Goal: Transaction & Acquisition: Purchase product/service

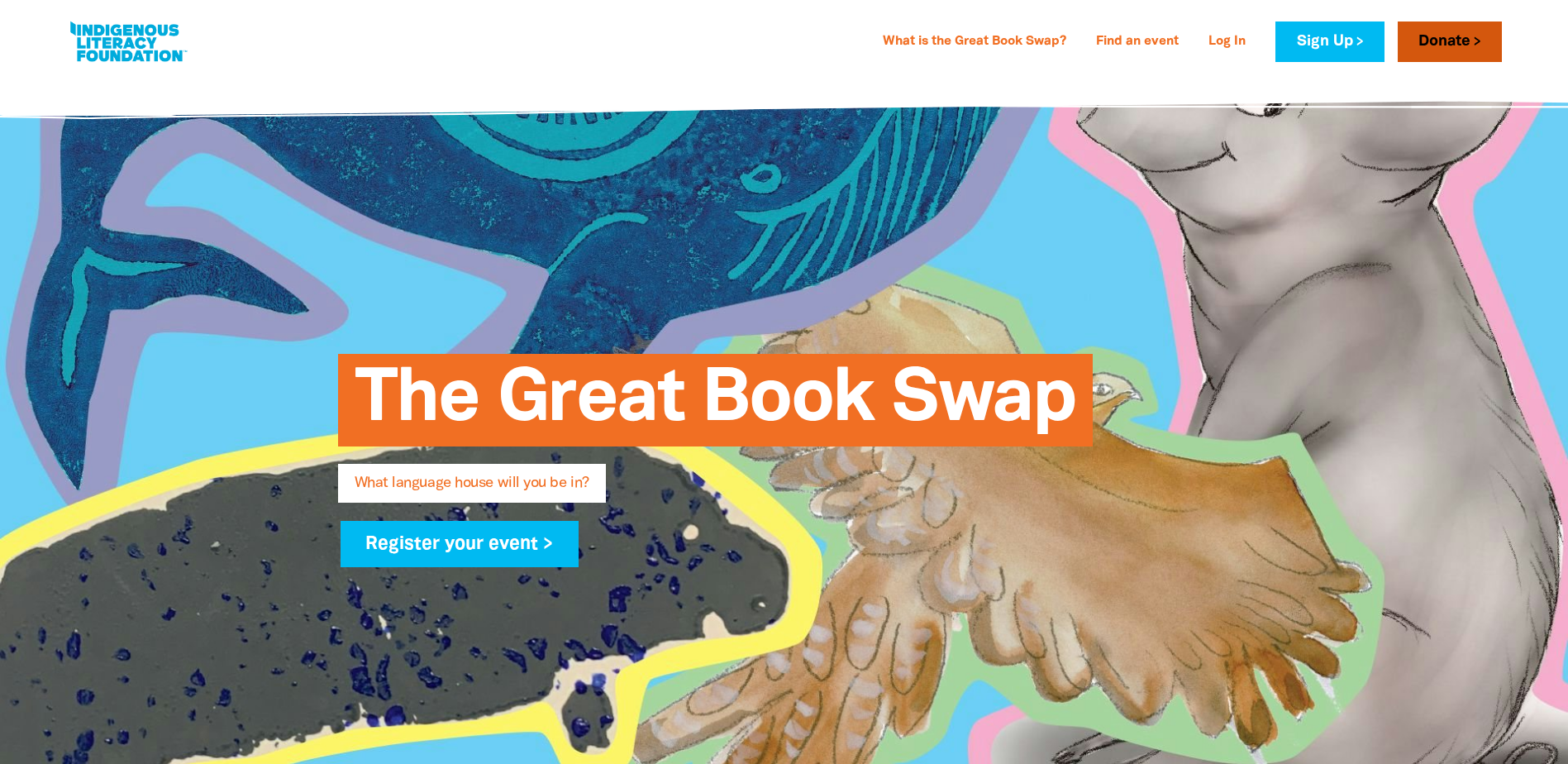
click at [1458, 26] on link "Donate" at bounding box center [1450, 41] width 105 height 40
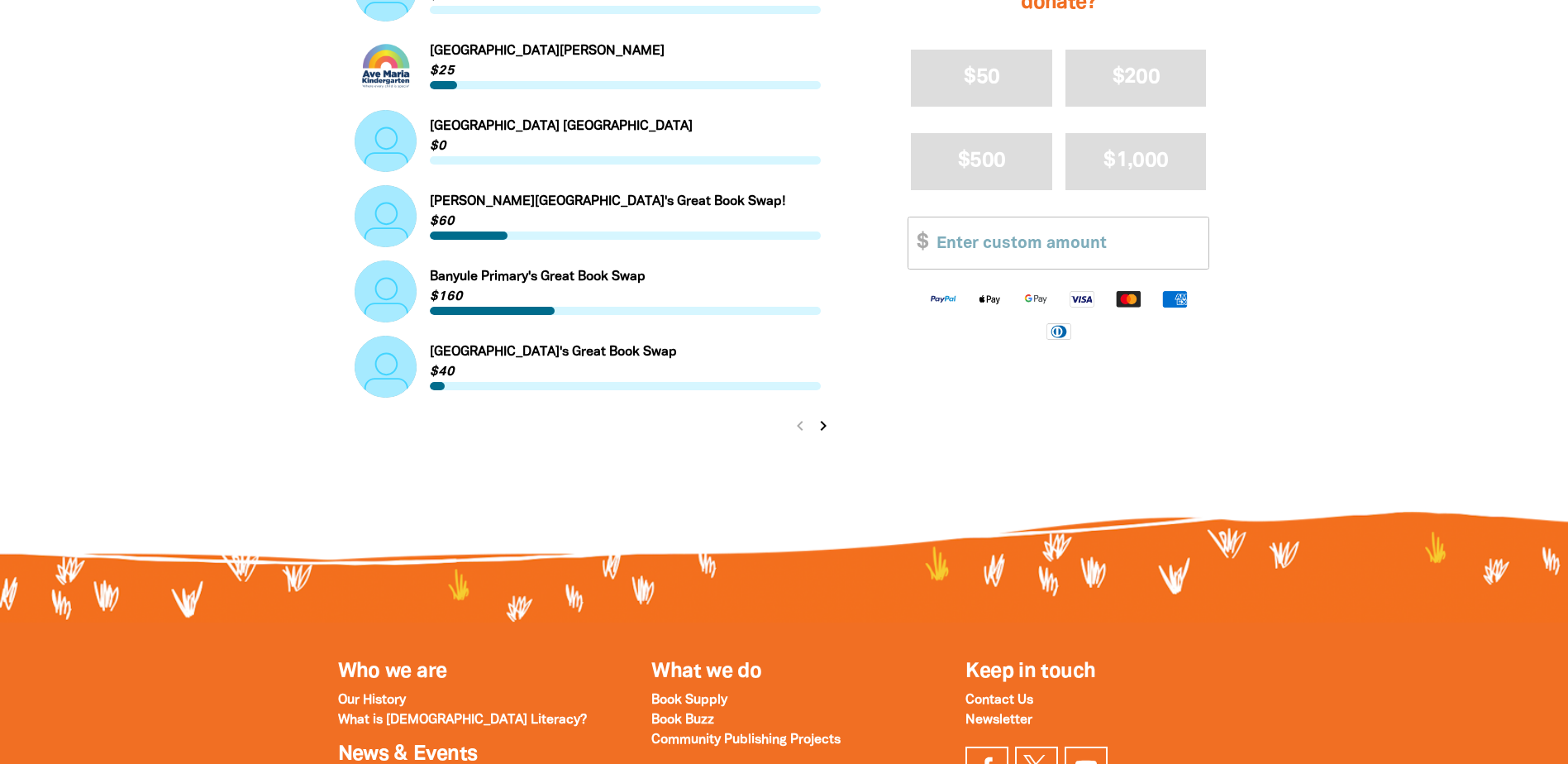
scroll to position [1736, 0]
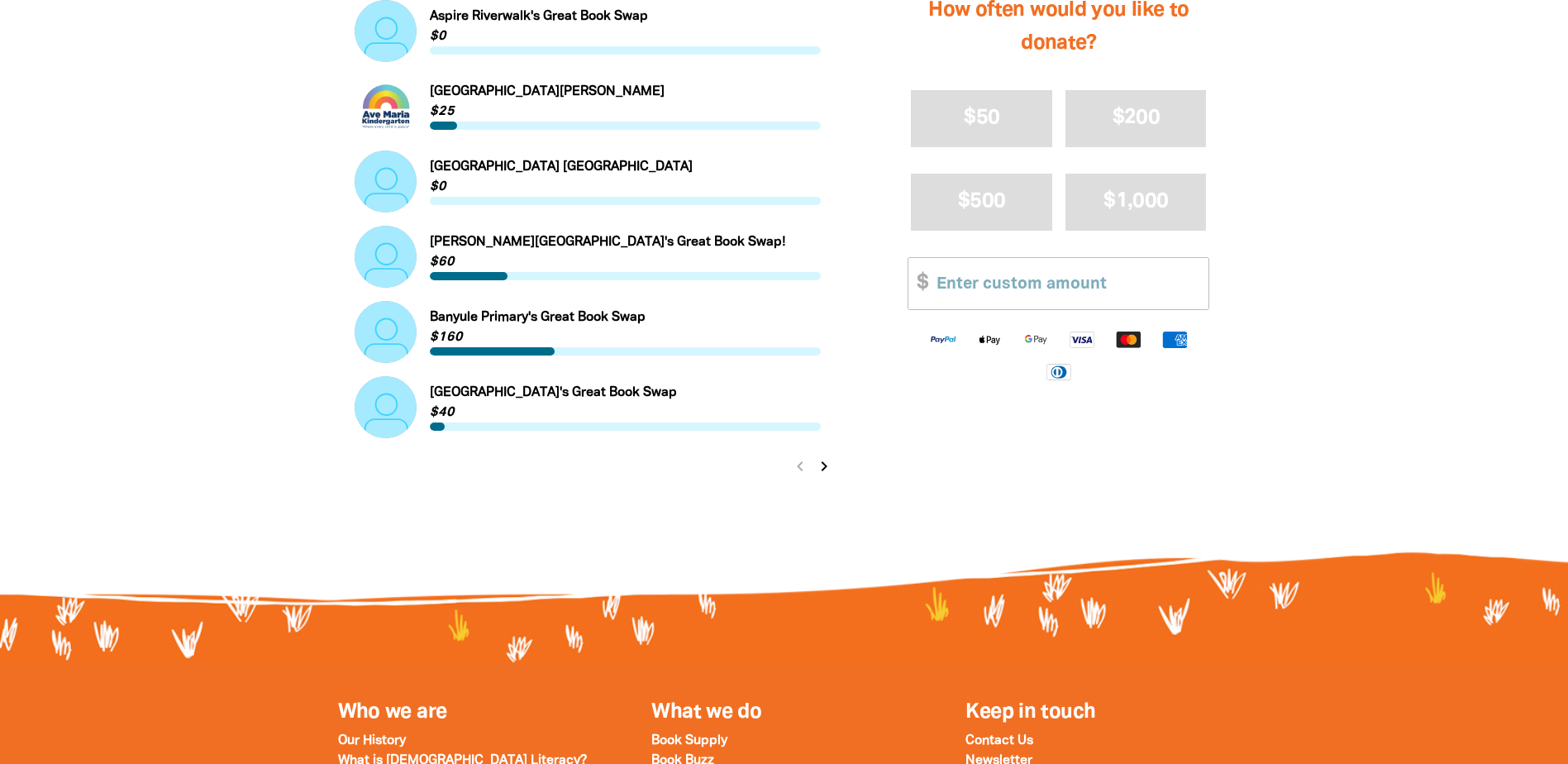
click at [826, 464] on icon "chevron_right" at bounding box center [824, 466] width 20 height 20
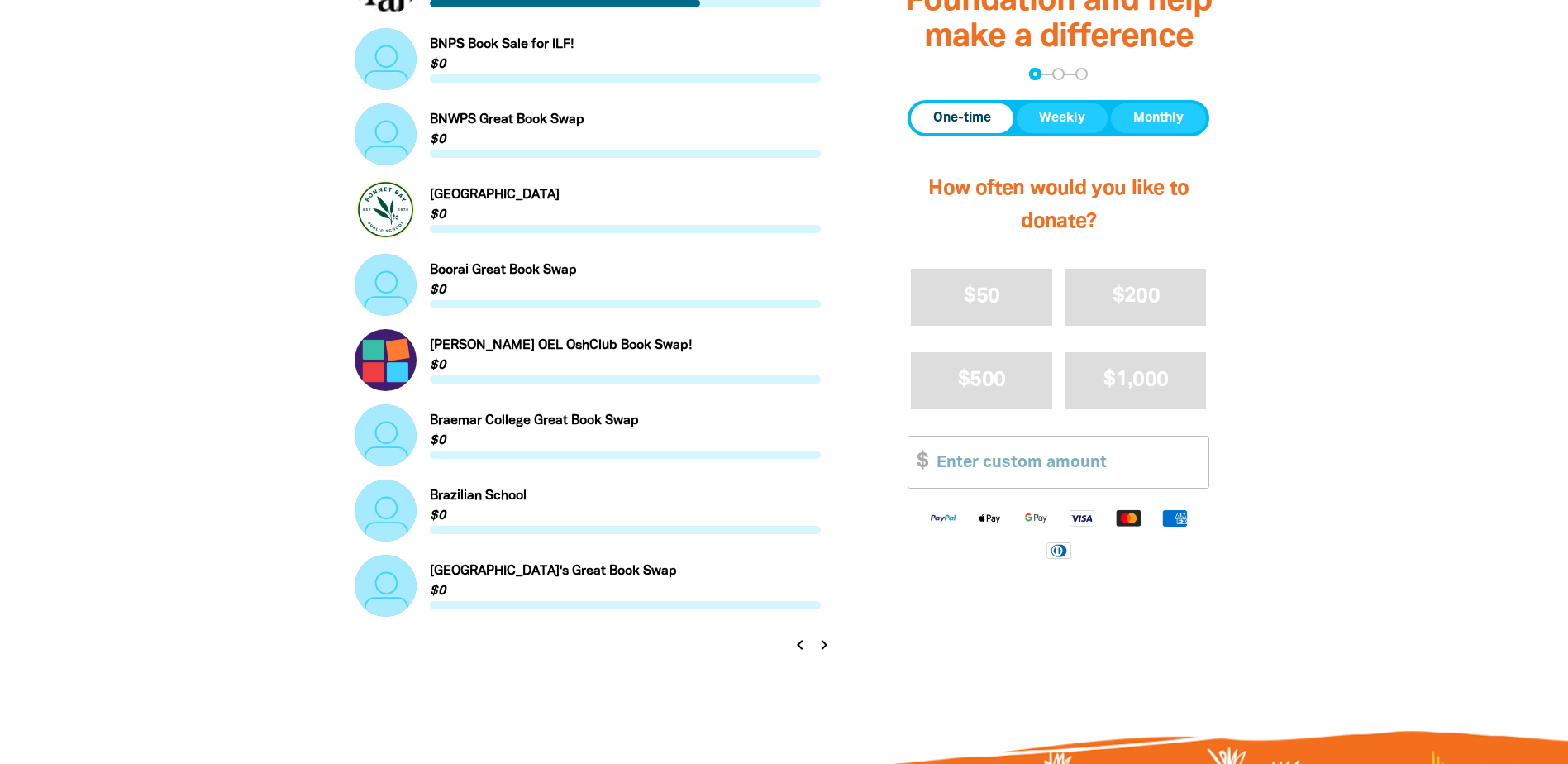
scroll to position [1573, 0]
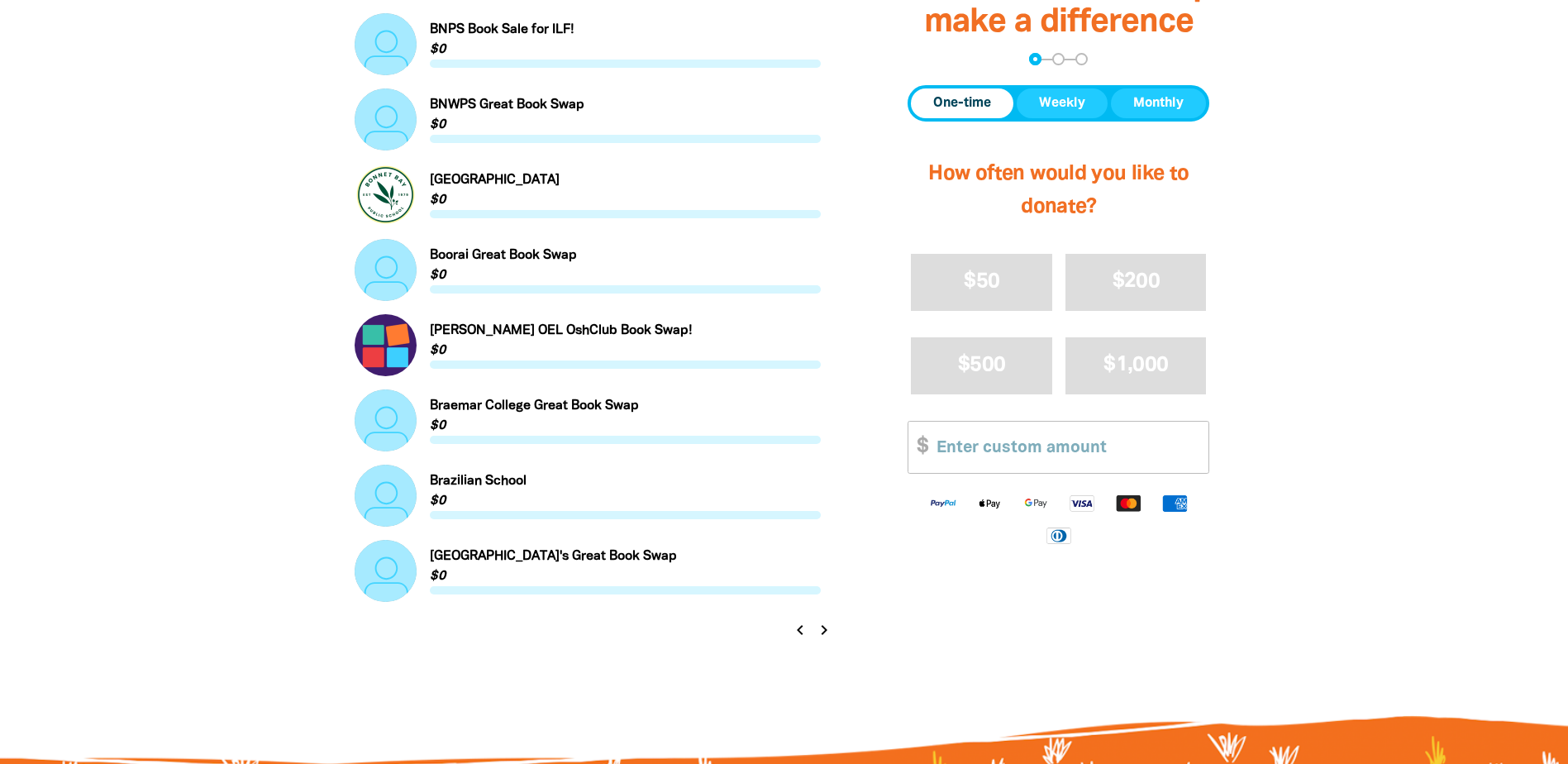
click at [822, 625] on icon "chevron_right" at bounding box center [824, 630] width 20 height 20
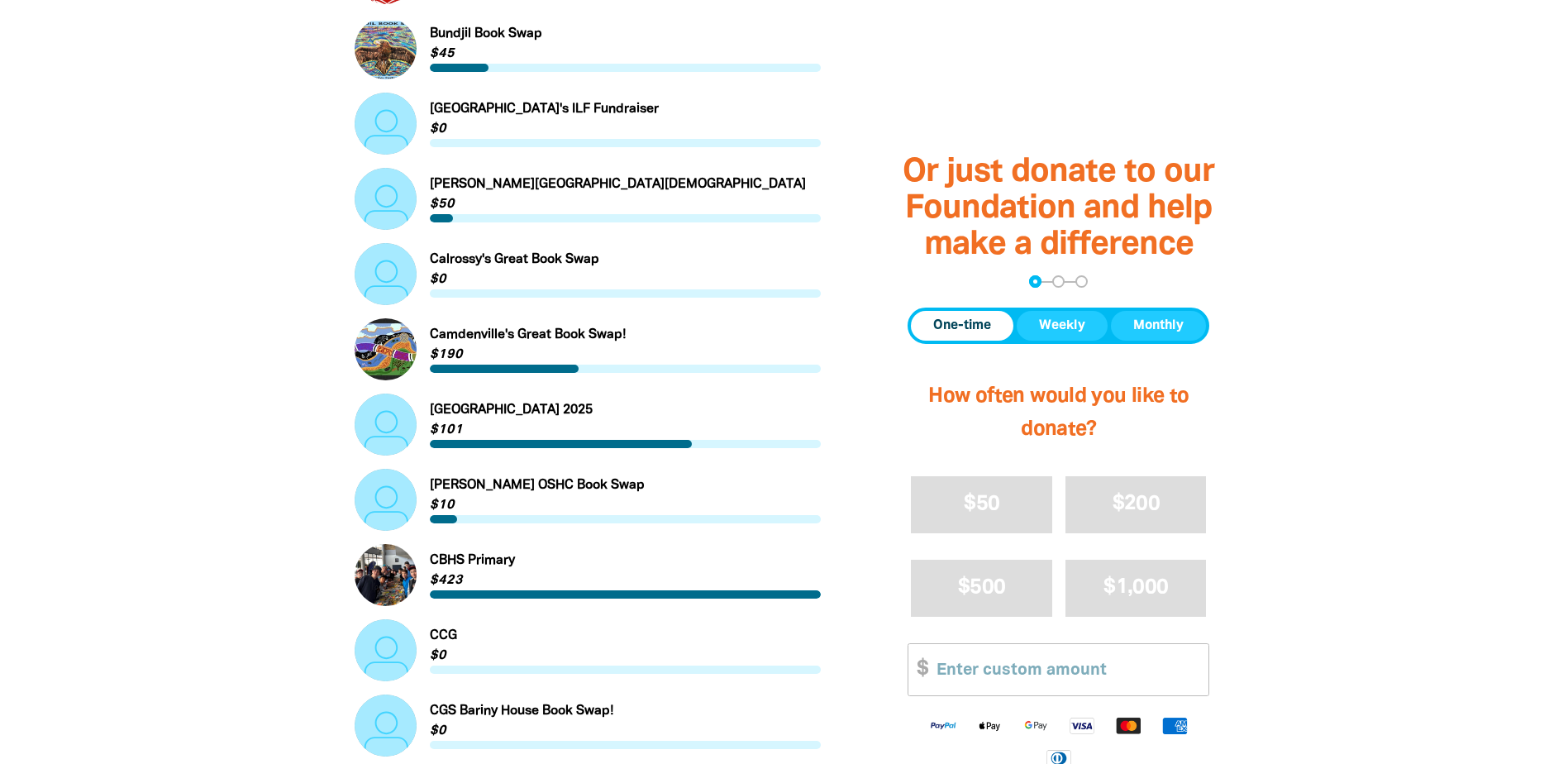
scroll to position [663, 0]
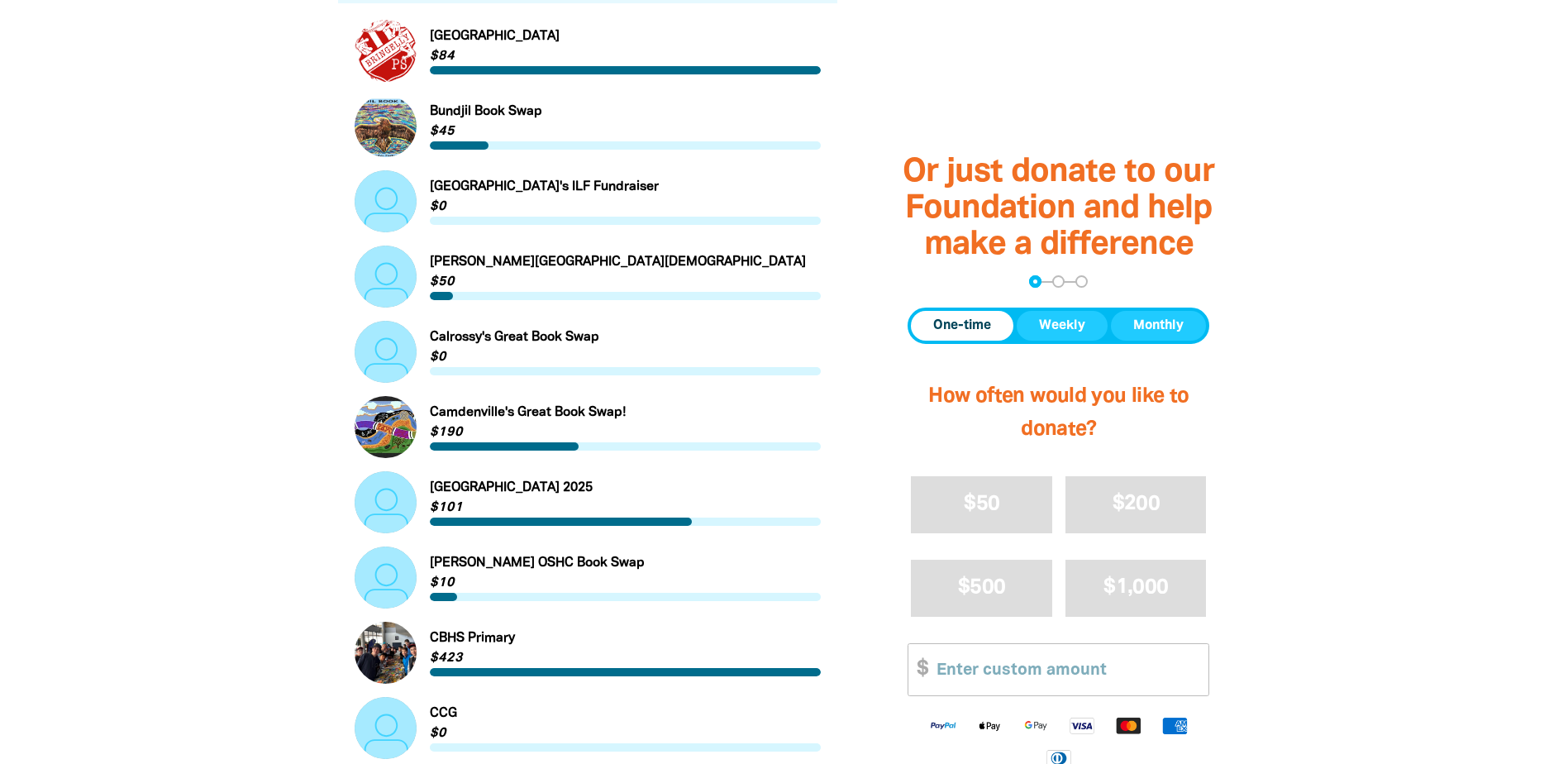
click at [531, 111] on link "Link to Bundjil Book Swap" at bounding box center [588, 126] width 467 height 62
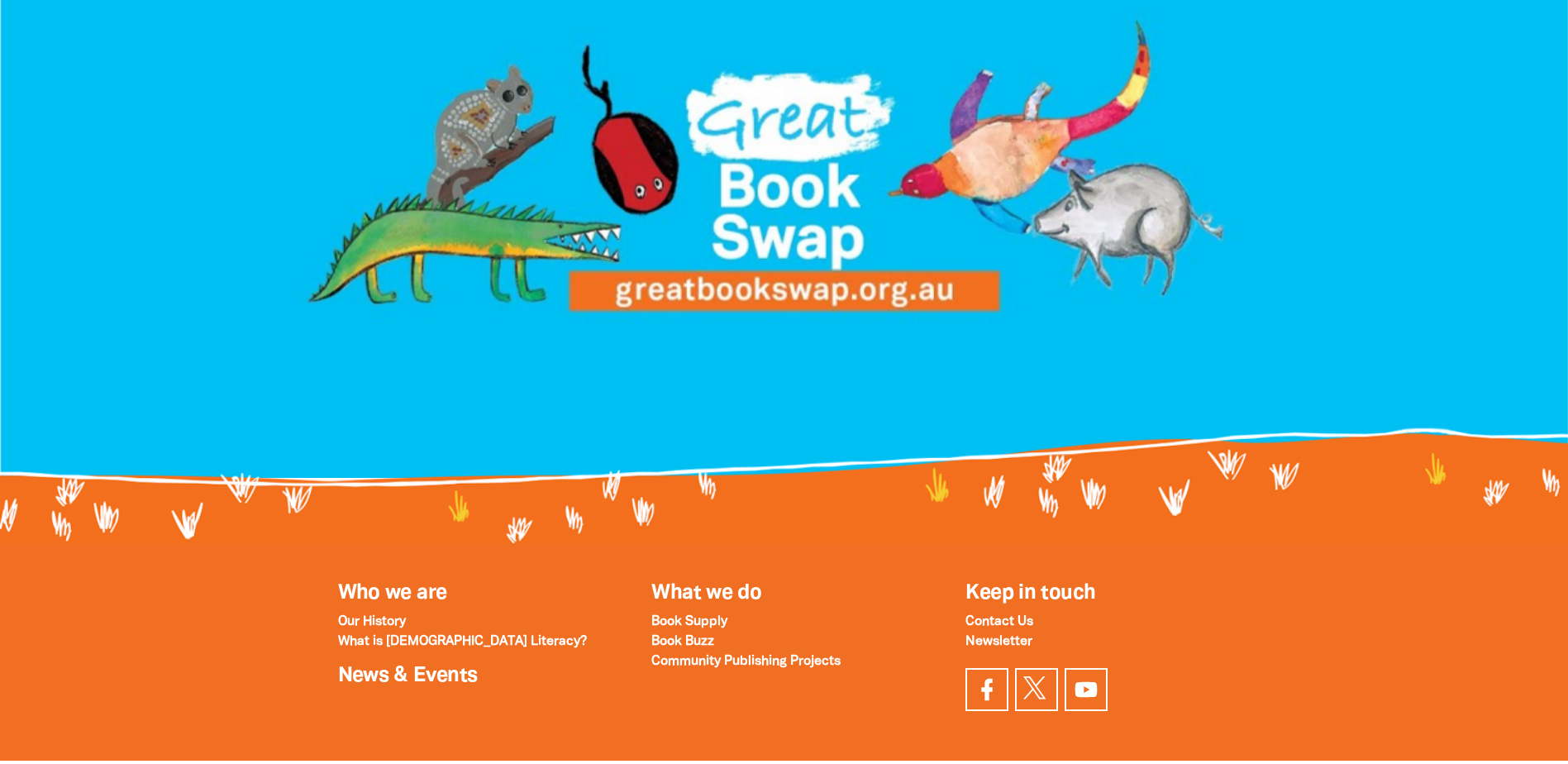
scroll to position [1571, 0]
